Goal: Book appointment/travel/reservation

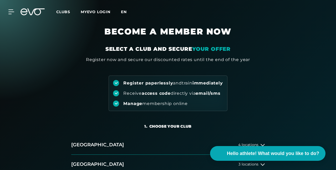
click at [127, 11] on font "en" at bounding box center [124, 11] width 6 height 5
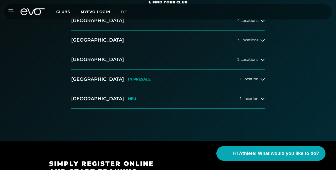
scroll to position [129, 0]
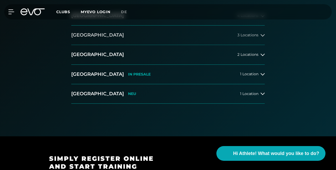
click at [189, 45] on button "[GEOGRAPHIC_DATA] 3 Locations" at bounding box center [168, 35] width 194 height 19
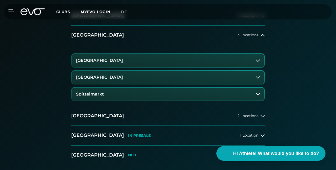
click at [141, 84] on button "Berlin Rosenthaler Platz" at bounding box center [168, 77] width 193 height 13
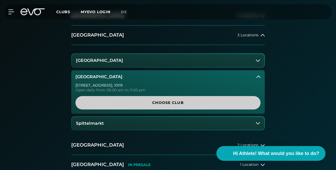
click at [167, 106] on span "Choose Club" at bounding box center [168, 103] width 173 height 6
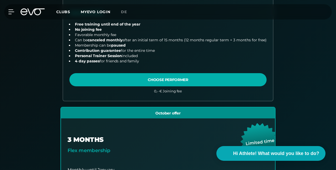
scroll to position [268, 0]
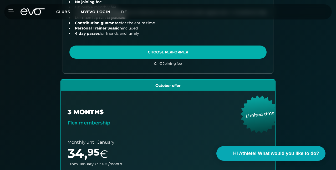
click at [242, 105] on link "choose plan" at bounding box center [168, 173] width 214 height 186
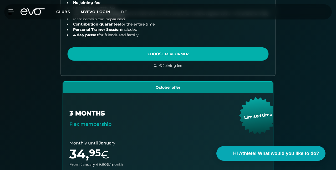
scroll to position [0, 0]
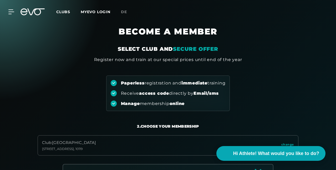
click at [156, 39] on h1 "BECOME A MEMBER" at bounding box center [168, 35] width 242 height 19
click at [33, 11] on icon at bounding box center [35, 11] width 17 height 7
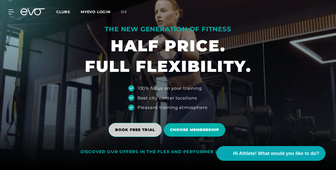
click at [138, 127] on span "BOOK FREE TRIAL" at bounding box center [135, 130] width 53 height 14
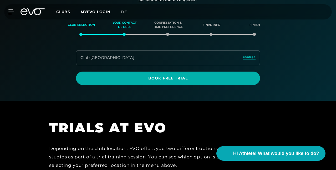
scroll to position [69, 0]
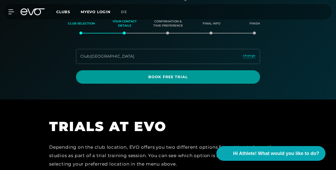
click at [183, 80] on span "Book Free Trial" at bounding box center [168, 77] width 172 height 6
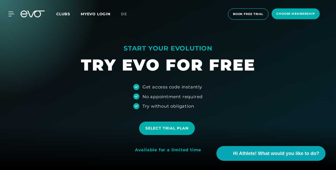
scroll to position [10, 0]
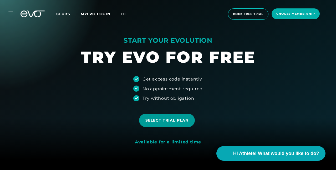
click at [173, 118] on span "Select trial plan" at bounding box center [167, 121] width 43 height 6
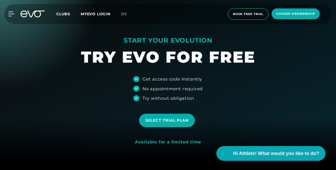
scroll to position [174, 0]
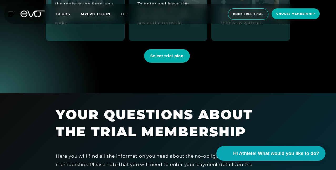
scroll to position [570, 0]
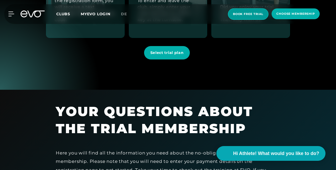
click at [246, 13] on span "book free trial" at bounding box center [248, 14] width 31 height 4
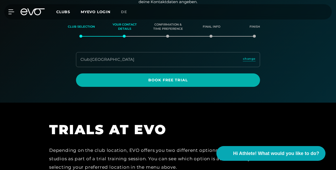
scroll to position [69, 0]
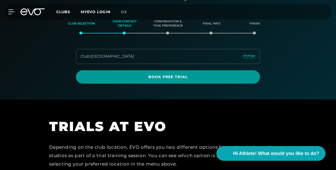
click at [182, 80] on span "Book Free Trial" at bounding box center [168, 77] width 172 height 6
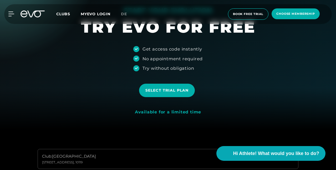
click at [170, 99] on link "Select trial plan" at bounding box center [168, 90] width 58 height 21
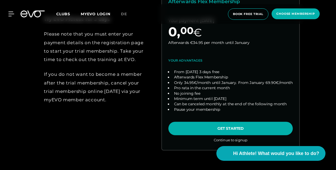
scroll to position [256, 0]
